Goal: Task Accomplishment & Management: Manage account settings

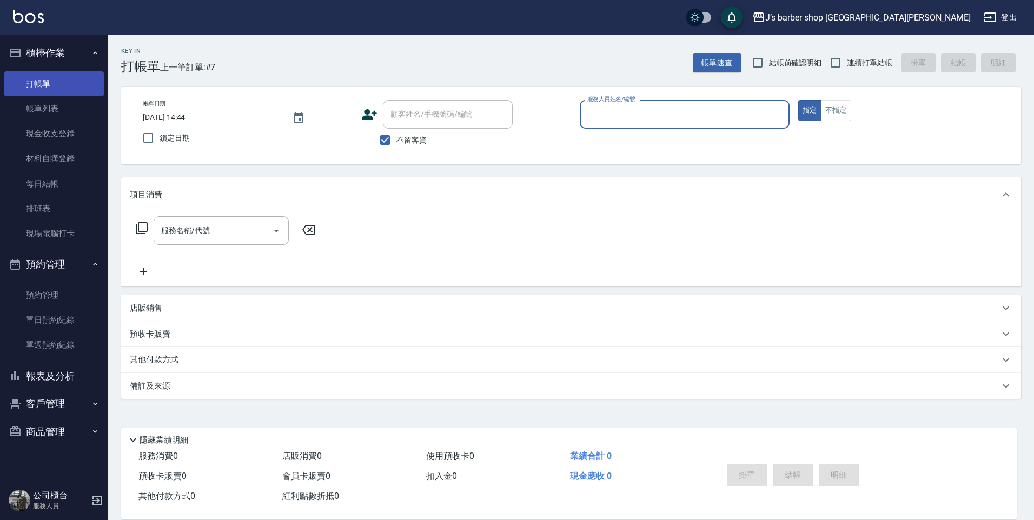
click at [27, 81] on link "打帳單" at bounding box center [54, 83] width 100 height 25
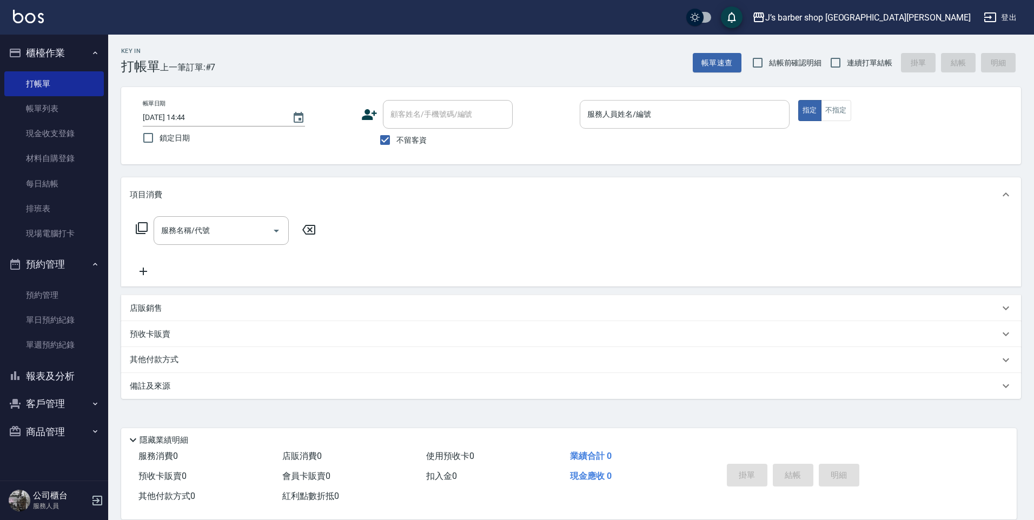
click at [703, 124] on div "服務人員姓名/編號" at bounding box center [685, 114] width 210 height 29
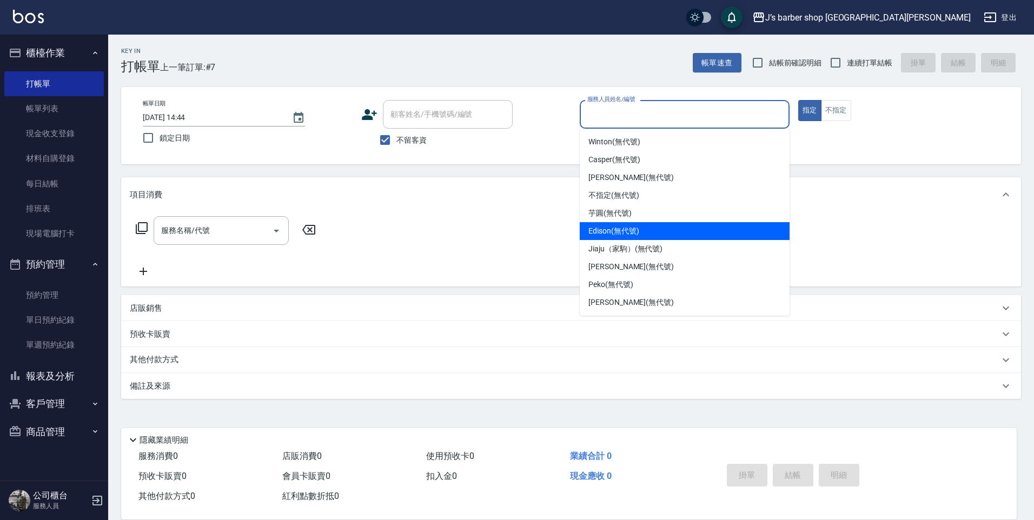
click at [676, 232] on div "Edison (無代號)" at bounding box center [685, 231] width 210 height 18
type input "Edison(無代號)"
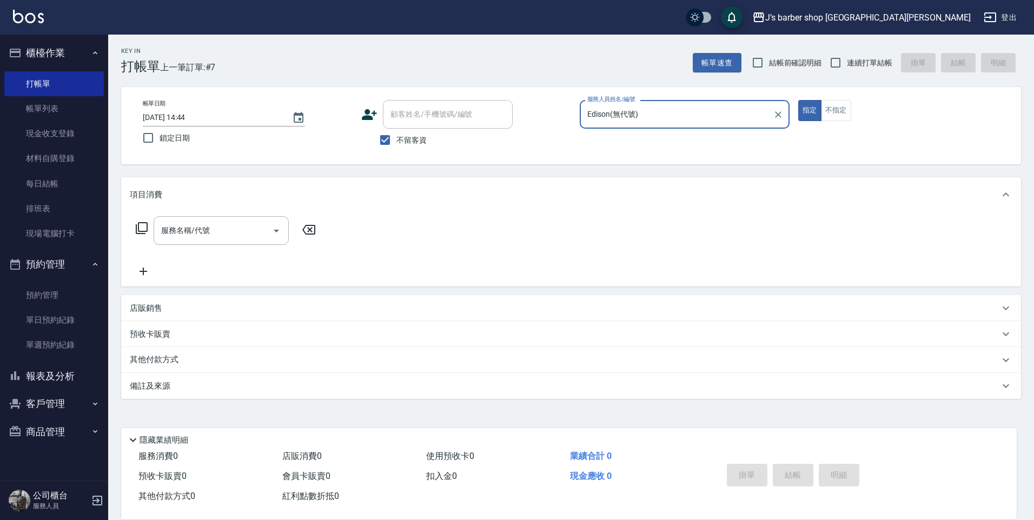
click at [243, 247] on div "服務名稱/代號 服務名稱/代號" at bounding box center [226, 247] width 193 height 62
click at [244, 242] on div "服務名稱/代號" at bounding box center [221, 230] width 135 height 29
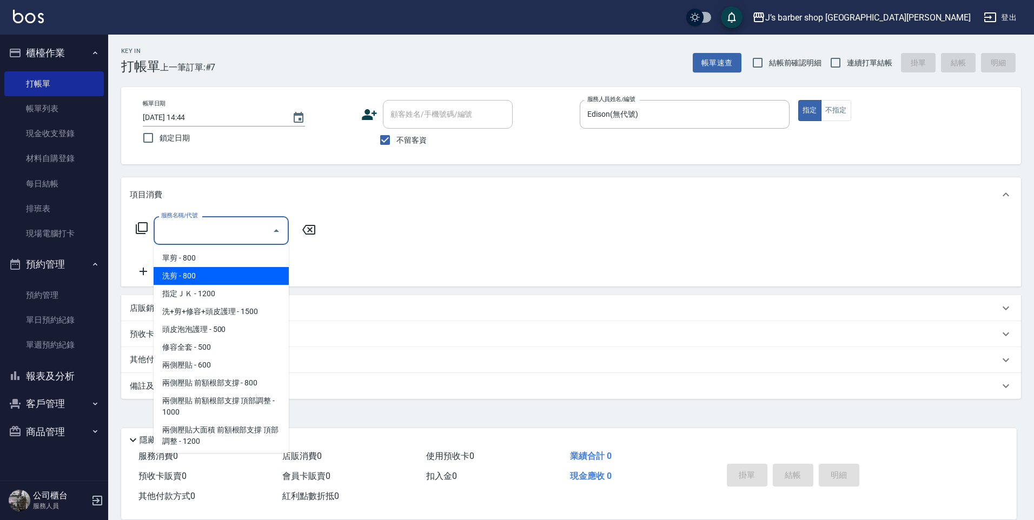
click at [238, 273] on span "洗剪 - 800" at bounding box center [221, 276] width 135 height 18
type input "洗剪(101)"
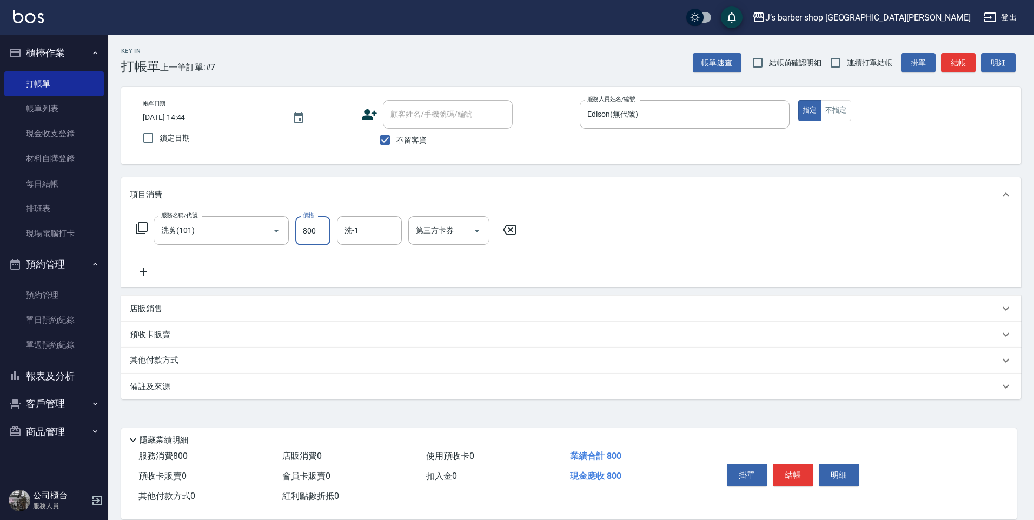
drag, startPoint x: 312, startPoint y: 233, endPoint x: 320, endPoint y: 224, distance: 12.6
click at [313, 233] on input "800" at bounding box center [312, 230] width 35 height 29
type input "600"
click at [806, 478] on button "結帳" at bounding box center [793, 475] width 41 height 23
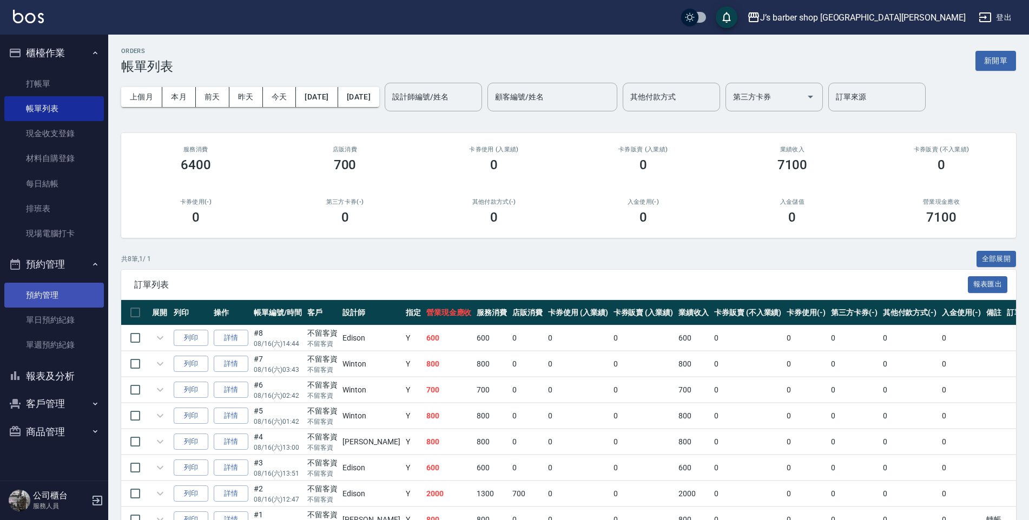
click at [52, 292] on link "預約管理" at bounding box center [54, 295] width 100 height 25
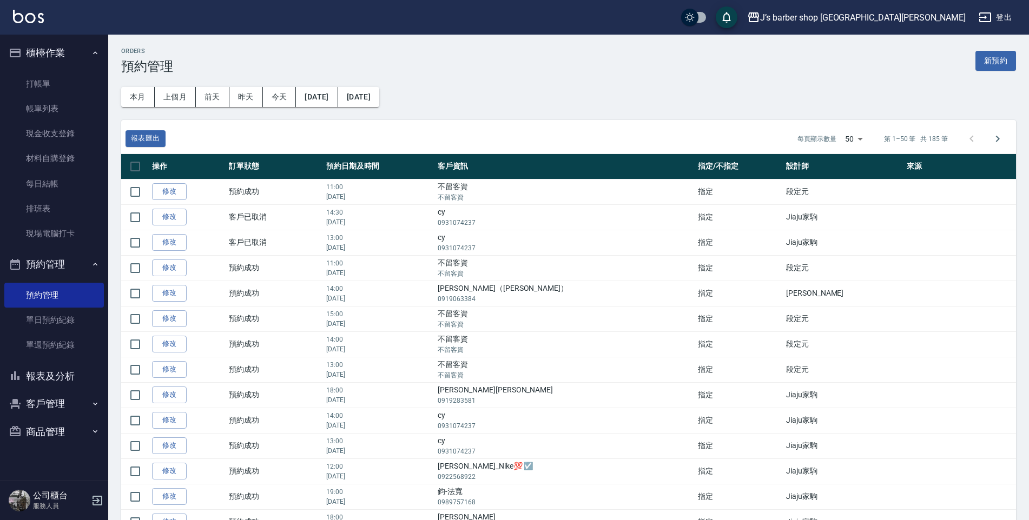
click at [19, 365] on button "報表及分析" at bounding box center [54, 376] width 100 height 28
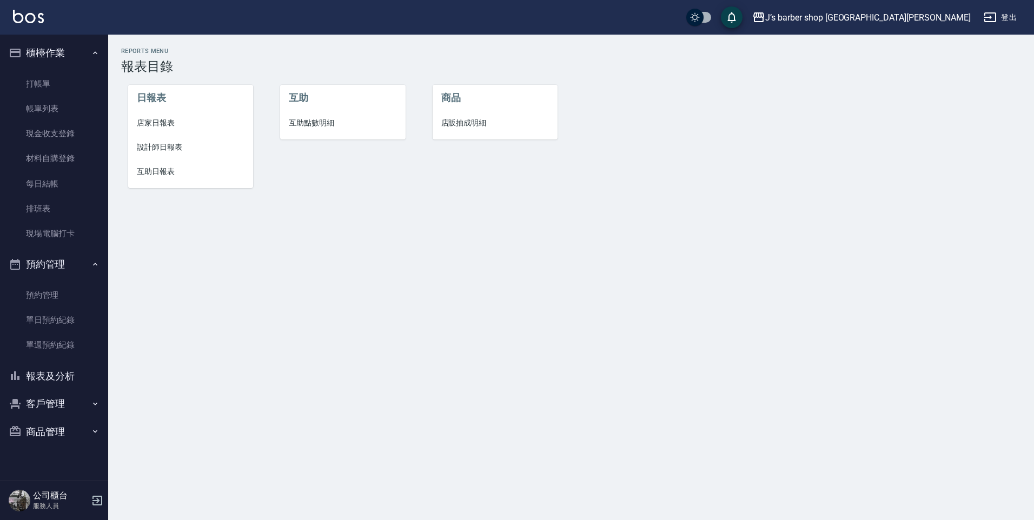
click at [179, 146] on span "設計師日報表" at bounding box center [191, 147] width 108 height 11
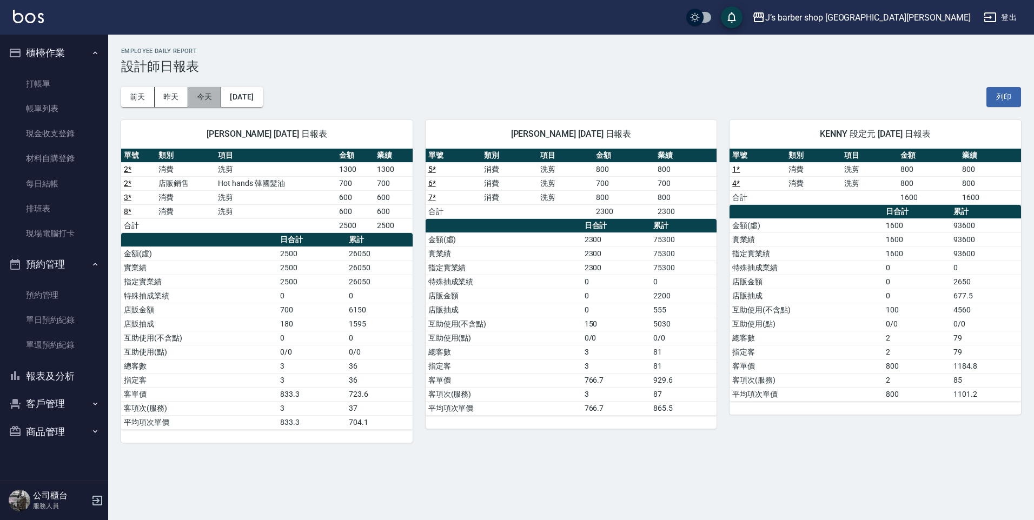
click at [208, 98] on button "今天" at bounding box center [205, 97] width 34 height 20
click at [60, 116] on link "帳單列表" at bounding box center [54, 108] width 100 height 25
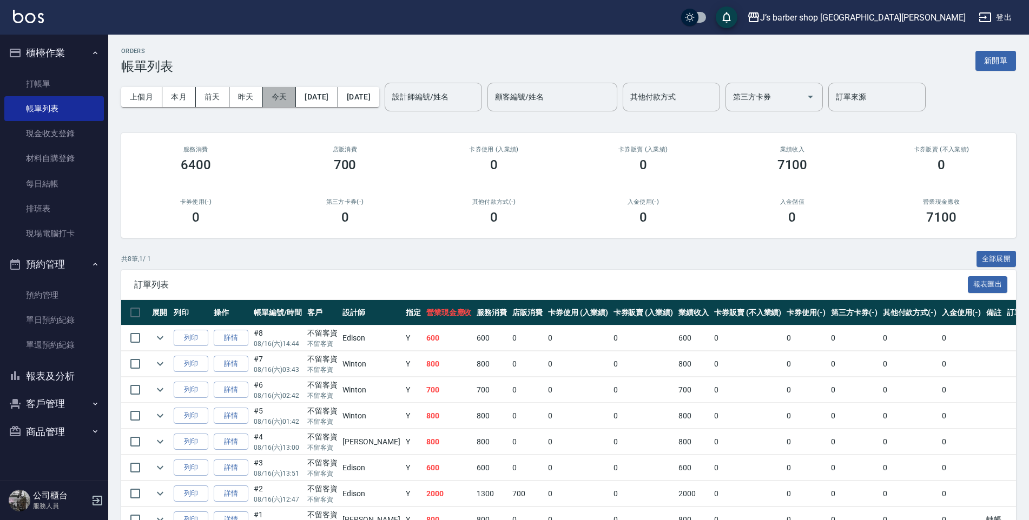
click at [274, 91] on button "今天" at bounding box center [280, 97] width 34 height 20
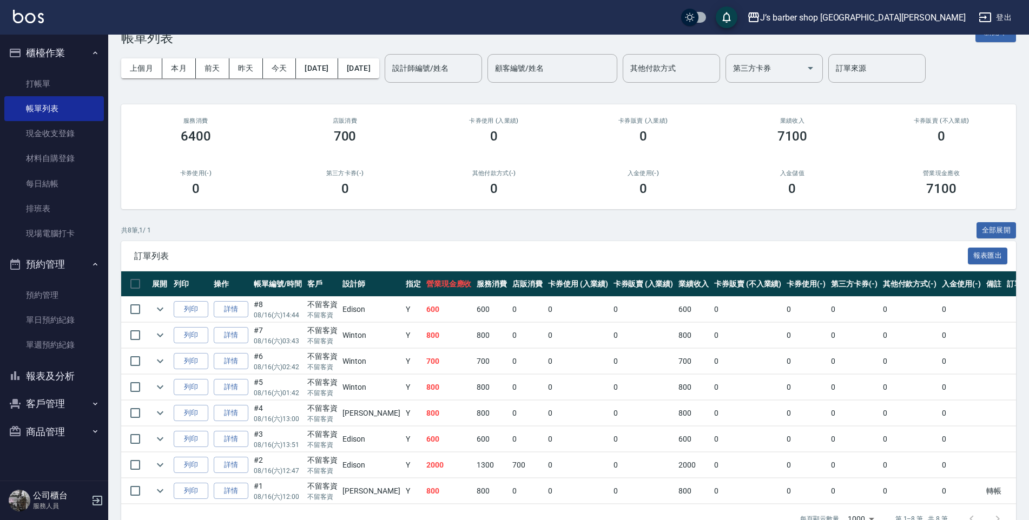
scroll to position [55, 0]
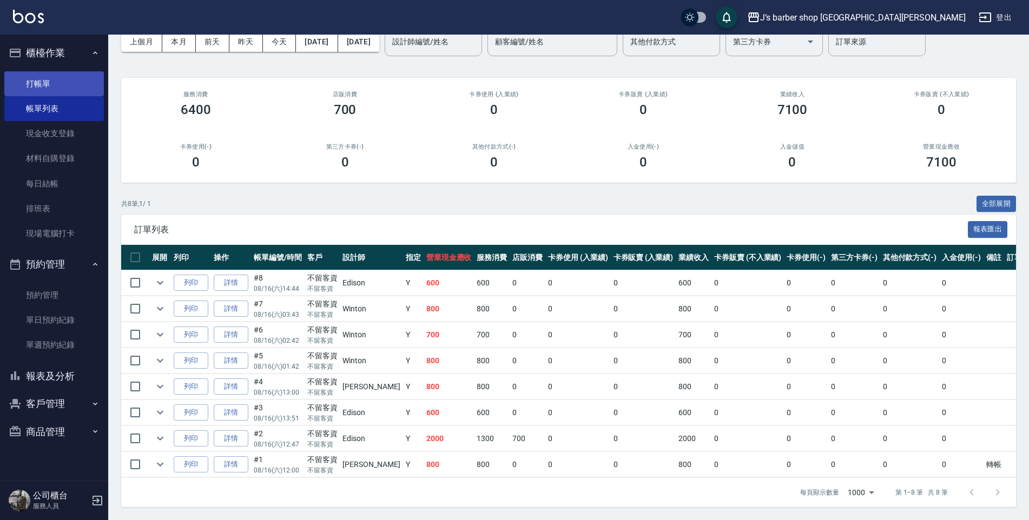
click at [69, 76] on link "打帳單" at bounding box center [54, 83] width 100 height 25
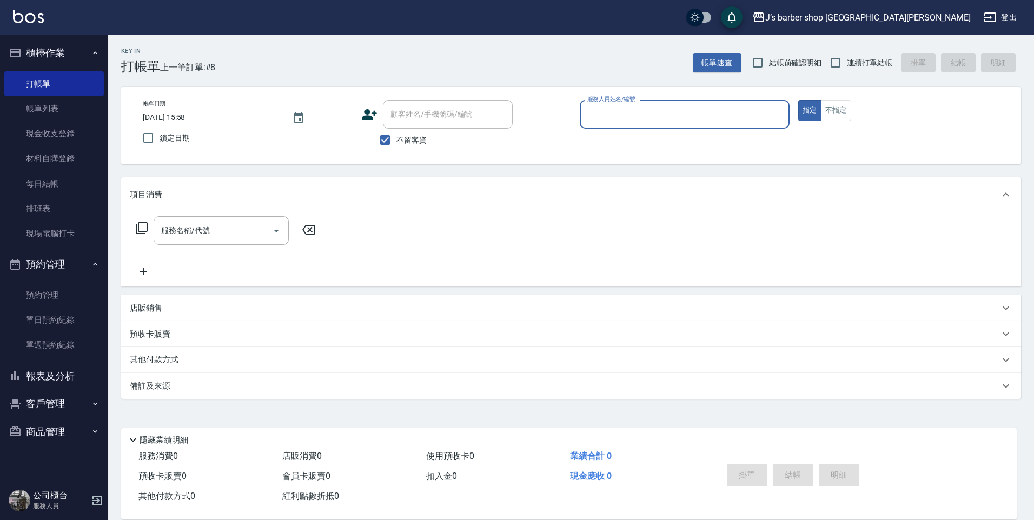
click at [657, 120] on input "服務人員姓名/編號" at bounding box center [685, 114] width 200 height 19
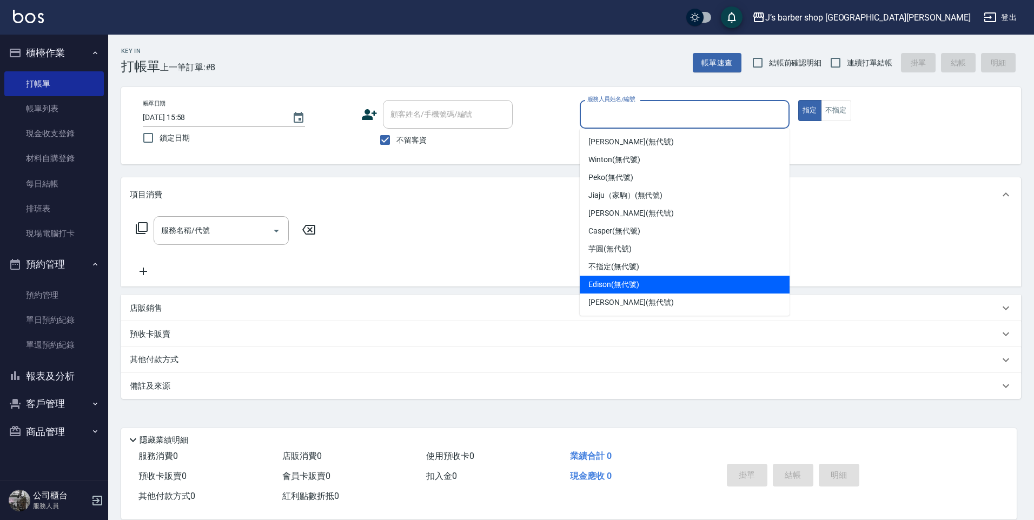
click at [639, 285] on span "Edison (無代號)" at bounding box center [614, 284] width 50 height 11
type input "Edison(無代號)"
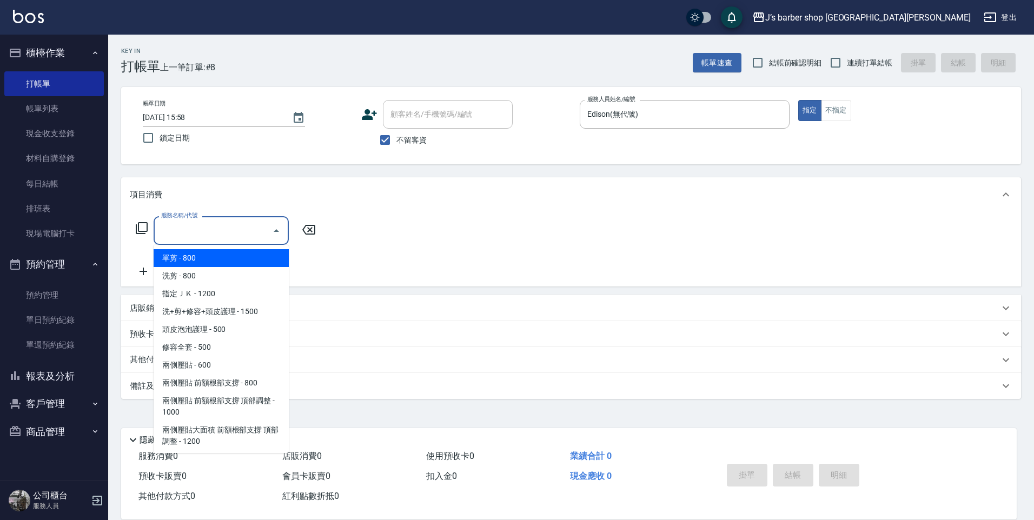
click at [191, 231] on input "服務名稱/代號" at bounding box center [213, 230] width 109 height 19
click at [195, 274] on span "洗剪 - 800" at bounding box center [221, 276] width 135 height 18
type input "洗剪(101)"
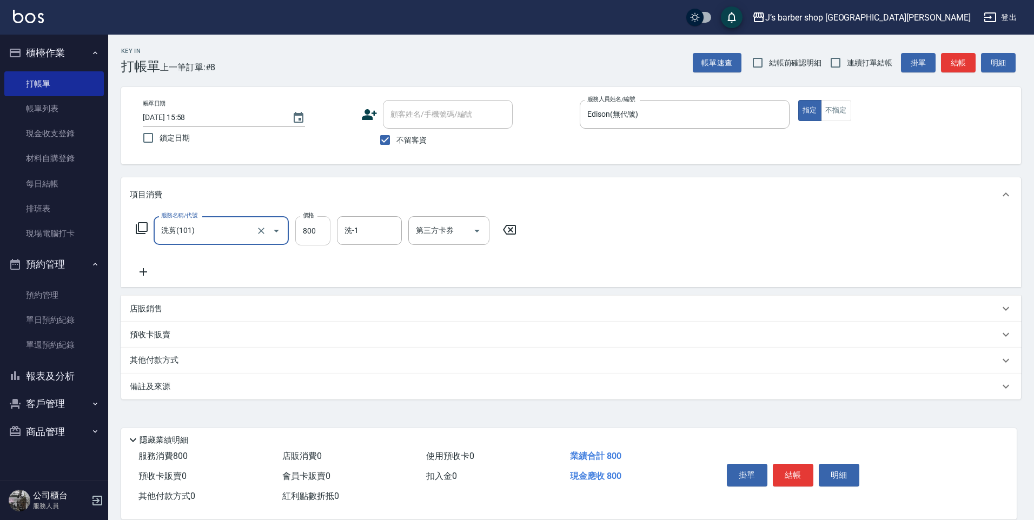
click at [312, 232] on input "800" at bounding box center [312, 230] width 35 height 29
type input "1000"
drag, startPoint x: 404, startPoint y: 142, endPoint x: 427, endPoint y: 119, distance: 32.9
click at [406, 139] on span "不留客資" at bounding box center [412, 140] width 30 height 11
click at [397, 139] on input "不留客資" at bounding box center [385, 140] width 23 height 23
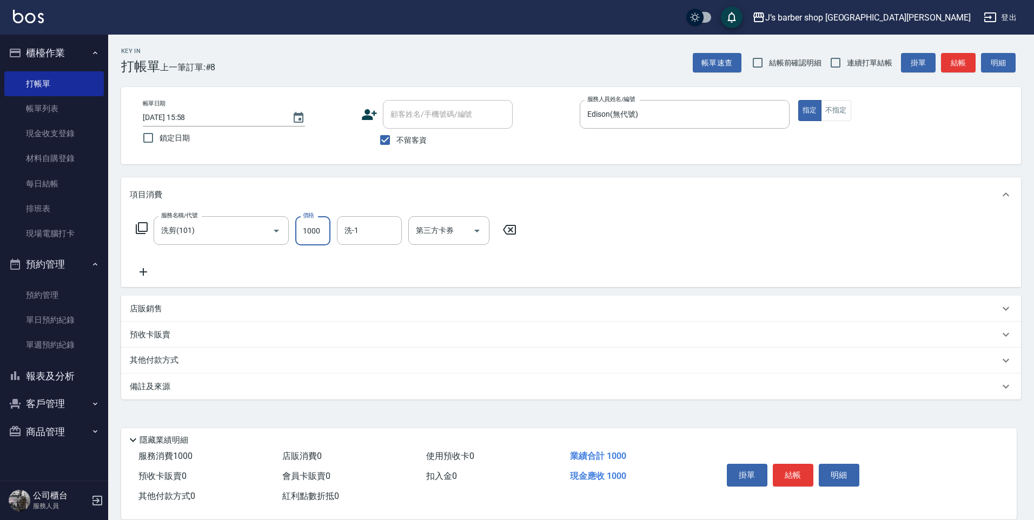
checkbox input "false"
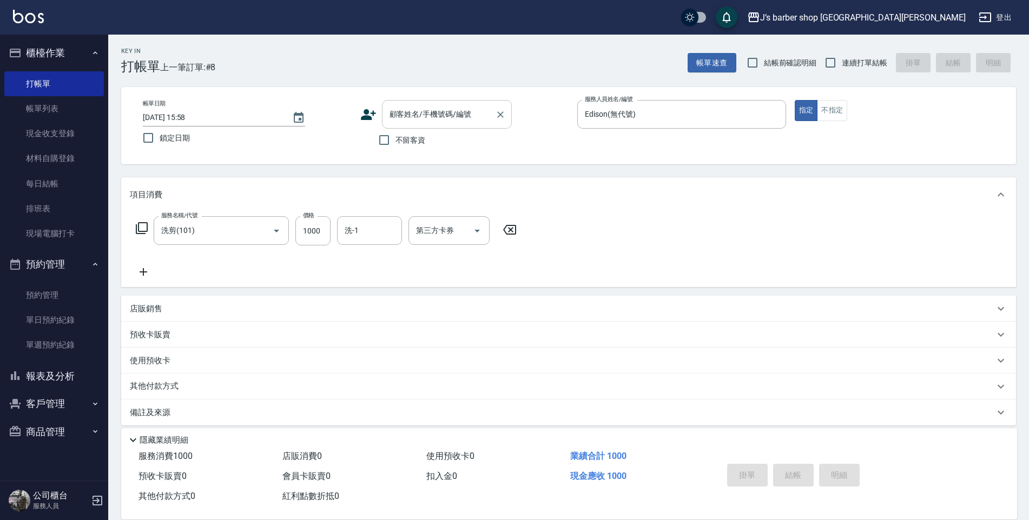
click at [428, 118] on input "顧客姓名/手機號碼/編號" at bounding box center [439, 114] width 104 height 19
type input "d"
click at [393, 142] on li "[PERSON_NAME]/0988324061/null" at bounding box center [447, 142] width 130 height 18
type input "[PERSON_NAME]/0988324061/null"
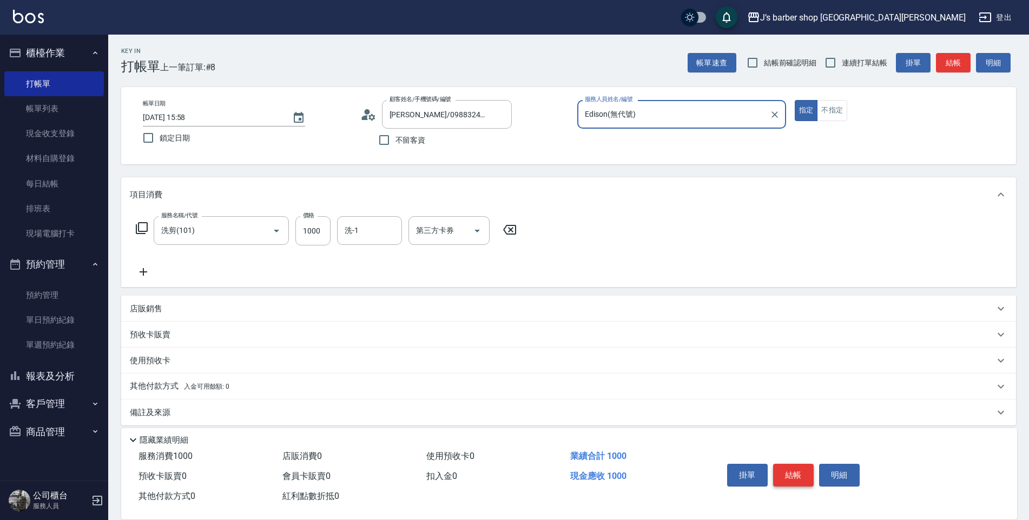
click at [800, 472] on button "結帳" at bounding box center [793, 475] width 41 height 23
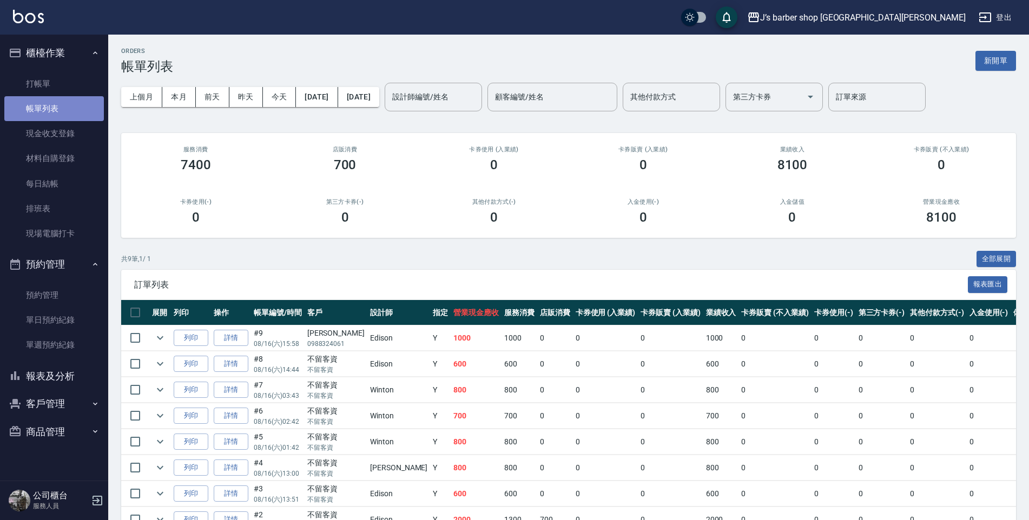
click at [50, 117] on link "帳單列表" at bounding box center [54, 108] width 100 height 25
click at [53, 125] on link "現金收支登錄" at bounding box center [54, 133] width 100 height 25
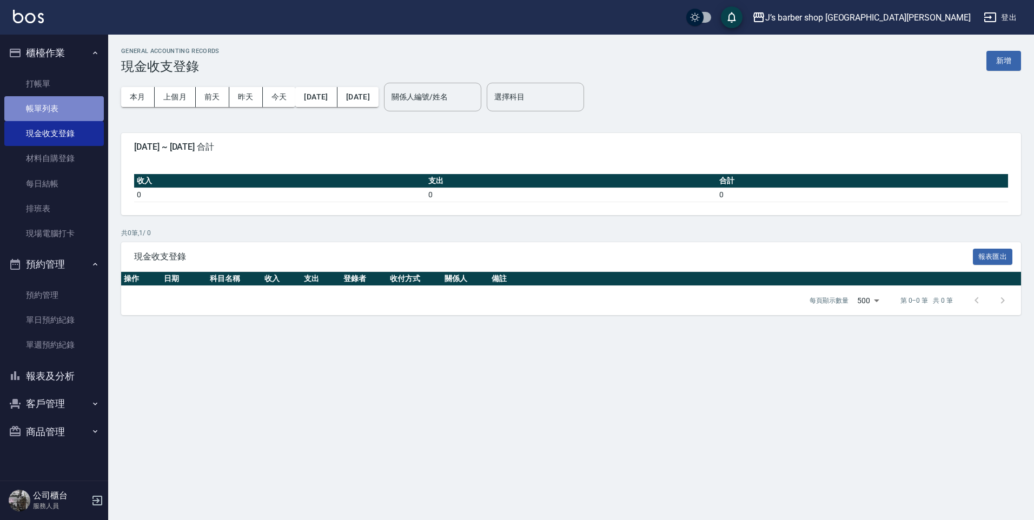
click at [62, 114] on link "帳單列表" at bounding box center [54, 108] width 100 height 25
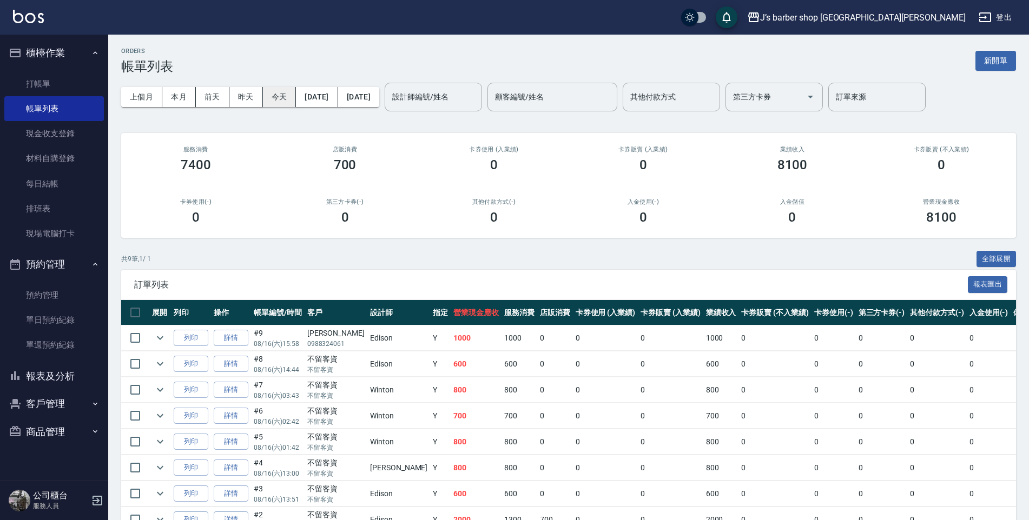
click at [269, 101] on button "今天" at bounding box center [280, 97] width 34 height 20
click at [467, 108] on div "設計師編號/姓名" at bounding box center [433, 97] width 97 height 29
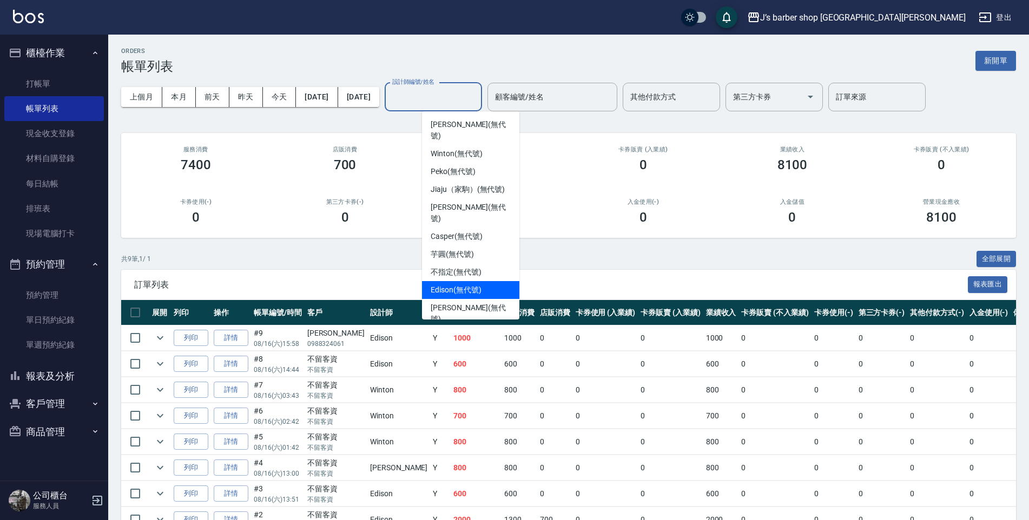
click at [465, 285] on span "Edison (無代號)" at bounding box center [456, 290] width 50 height 11
type input "Edison(無代號)"
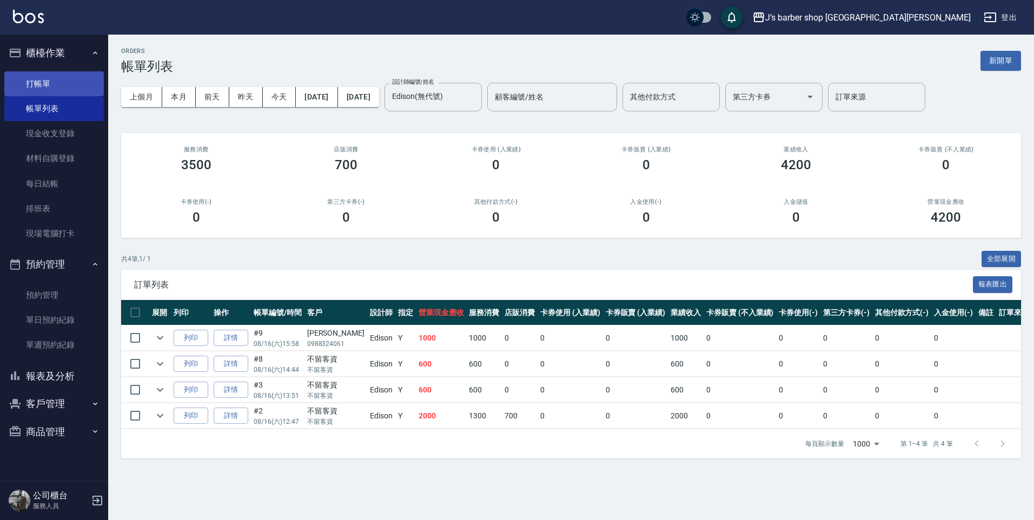
drag, startPoint x: 54, startPoint y: 426, endPoint x: 9, endPoint y: 72, distance: 356.6
click at [7, 71] on nav "櫃檯作業 打帳單 帳單列表 現金收支登錄 材料自購登錄 每日結帳 排班表 現場電腦打卡 預約管理 預約管理 單日預約紀錄 單週預約紀錄 報表及分析 報表目錄 …" at bounding box center [54, 258] width 108 height 446
drag, startPoint x: 19, startPoint y: 80, endPoint x: 33, endPoint y: 95, distance: 20.3
click at [19, 80] on link "打帳單" at bounding box center [54, 83] width 100 height 25
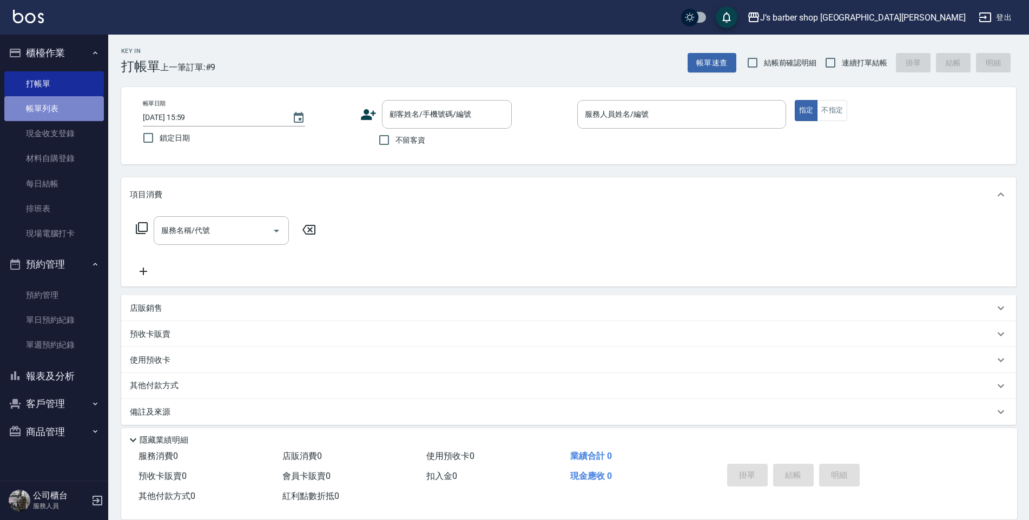
click at [58, 113] on link "帳單列表" at bounding box center [54, 108] width 100 height 25
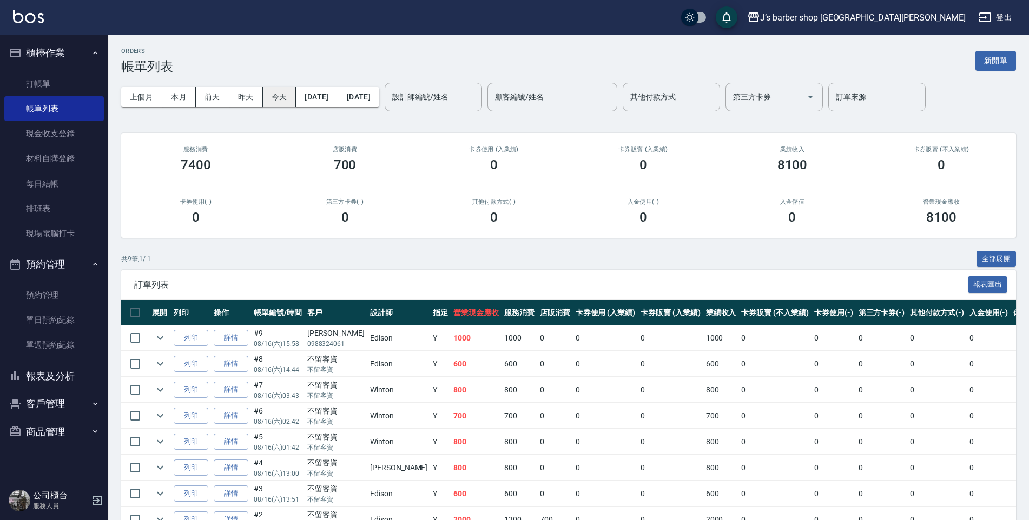
click at [283, 104] on button "今天" at bounding box center [280, 97] width 34 height 20
click at [438, 109] on div "設計師編號/姓名" at bounding box center [433, 97] width 97 height 29
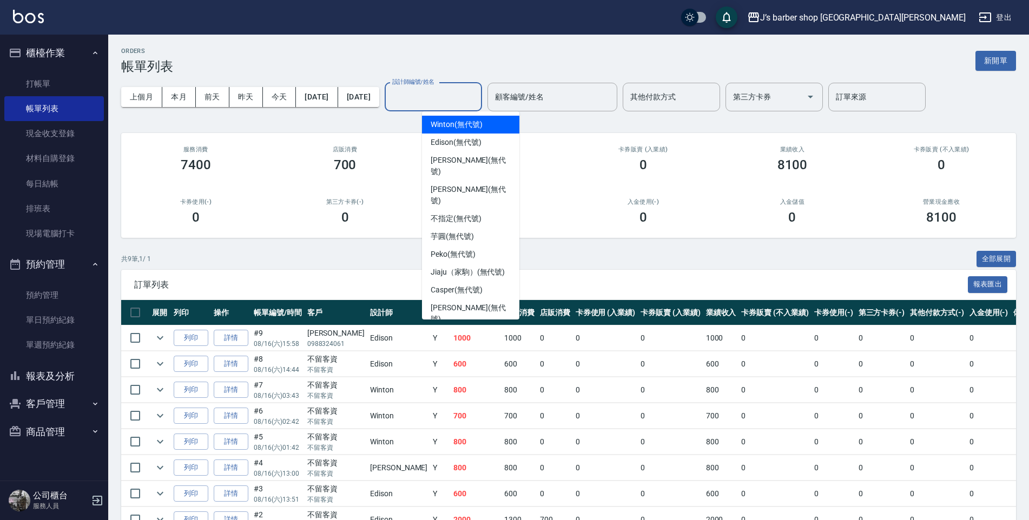
click at [465, 113] on ul "Winton (無代號) [PERSON_NAME] (無代號) [PERSON_NAME] (無代號) [PERSON_NAME] (無代號) 不指定 (無…" at bounding box center [470, 215] width 97 height 208
click at [463, 122] on span "Winton (無代號)" at bounding box center [456, 124] width 51 height 11
type input "Winton(無代號)"
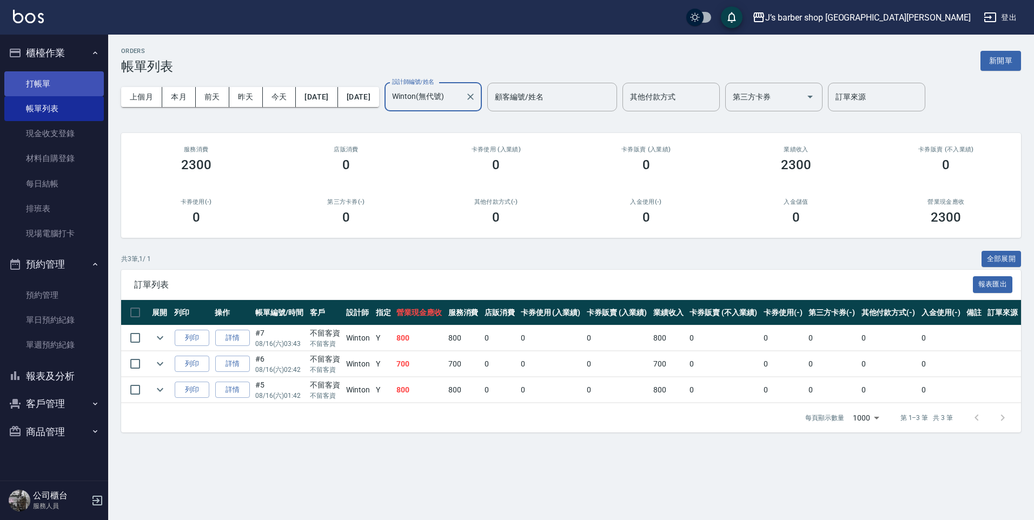
click at [75, 73] on link "打帳單" at bounding box center [54, 83] width 100 height 25
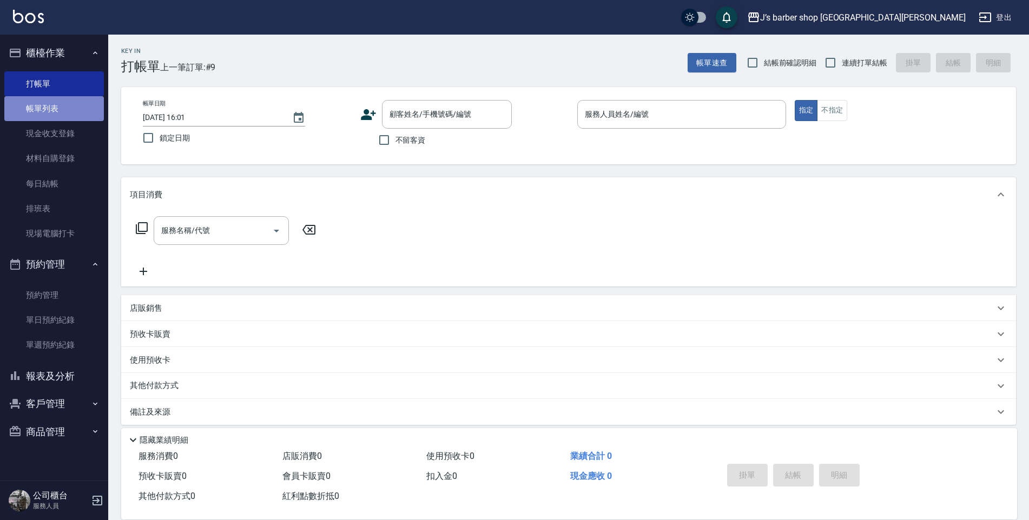
click at [47, 118] on link "帳單列表" at bounding box center [54, 108] width 100 height 25
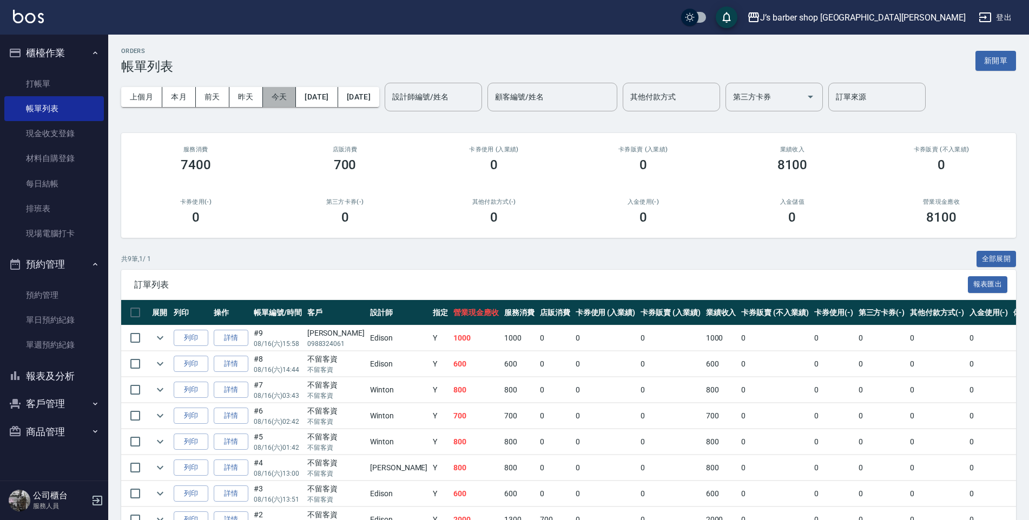
click at [288, 94] on button "今天" at bounding box center [280, 97] width 34 height 20
click at [454, 103] on input "設計師編號/姓名" at bounding box center [434, 97] width 88 height 19
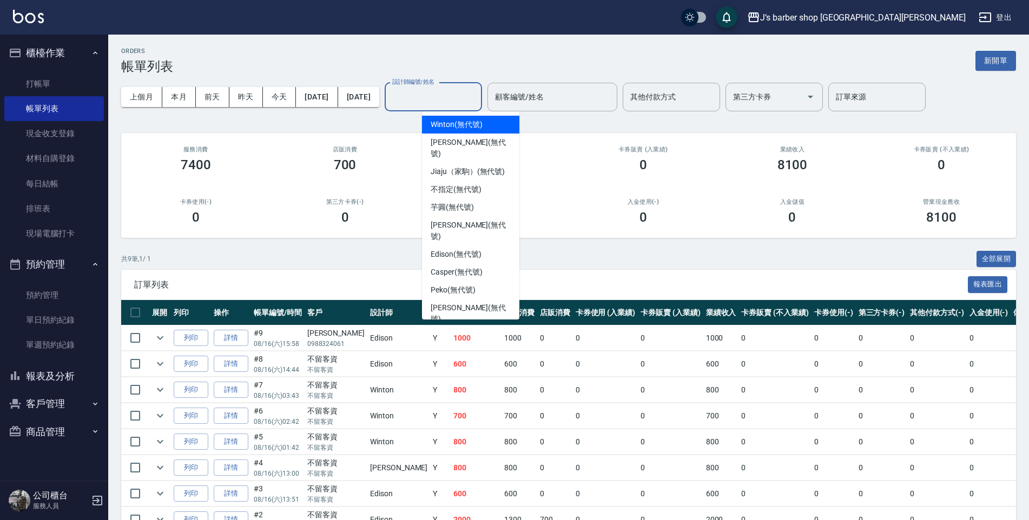
click at [450, 129] on span "Winton (無代號)" at bounding box center [456, 124] width 51 height 11
type input "Winton(無代號)"
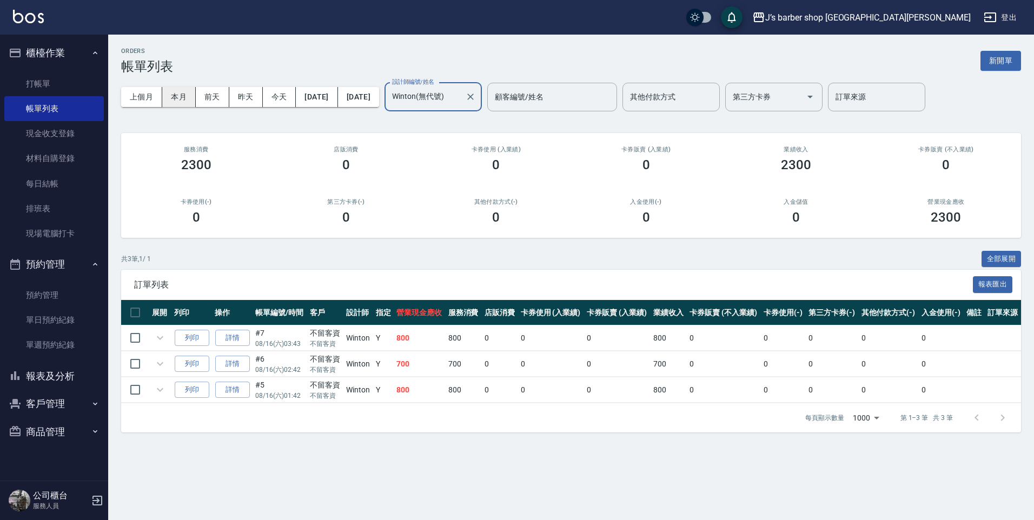
click at [188, 101] on button "本月" at bounding box center [179, 97] width 34 height 20
